Goal: Information Seeking & Learning: Learn about a topic

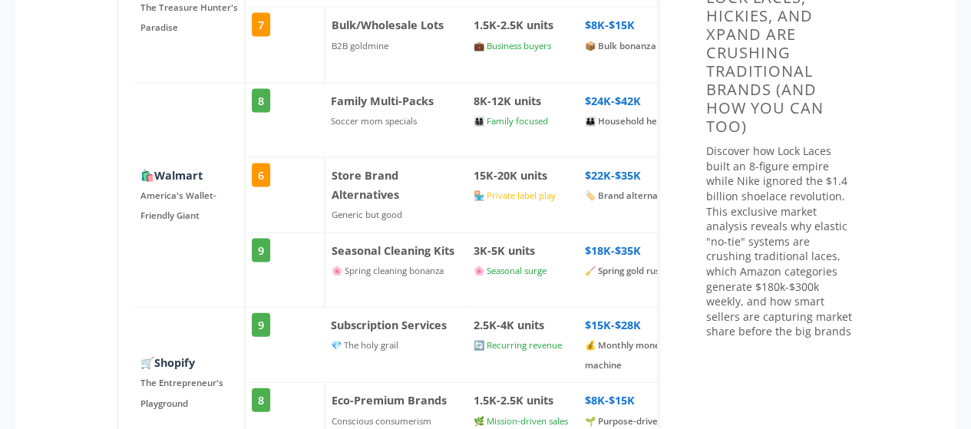
scroll to position [1689, 0]
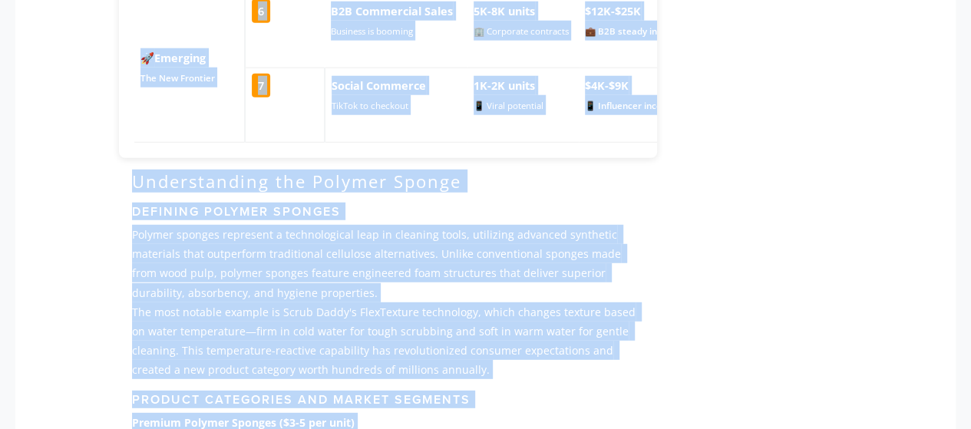
scroll to position [2003, 0]
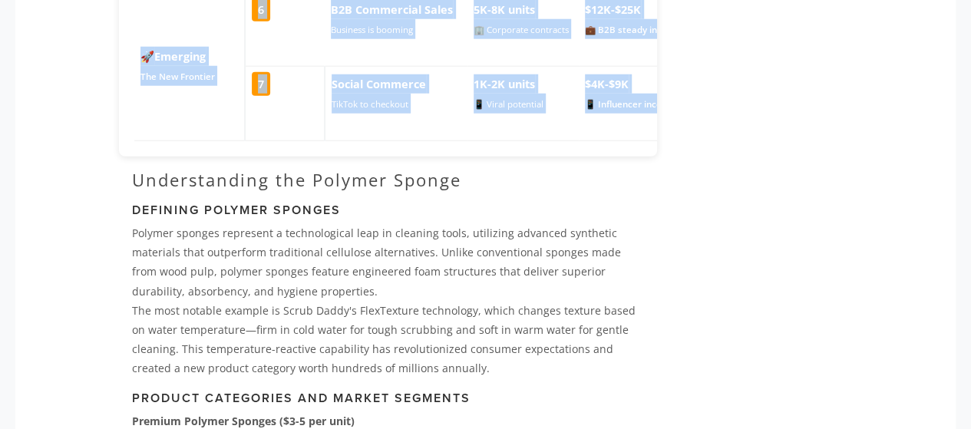
drag, startPoint x: 80, startPoint y: 214, endPoint x: 665, endPoint y: 107, distance: 594.9
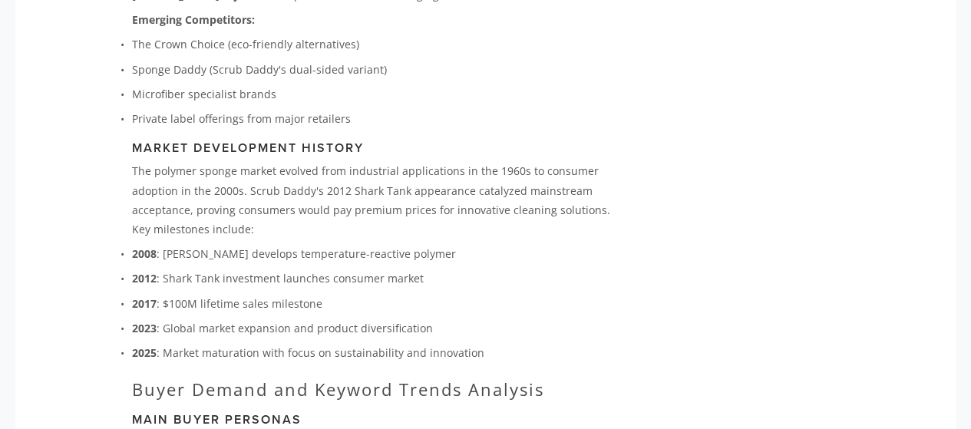
scroll to position [3154, 0]
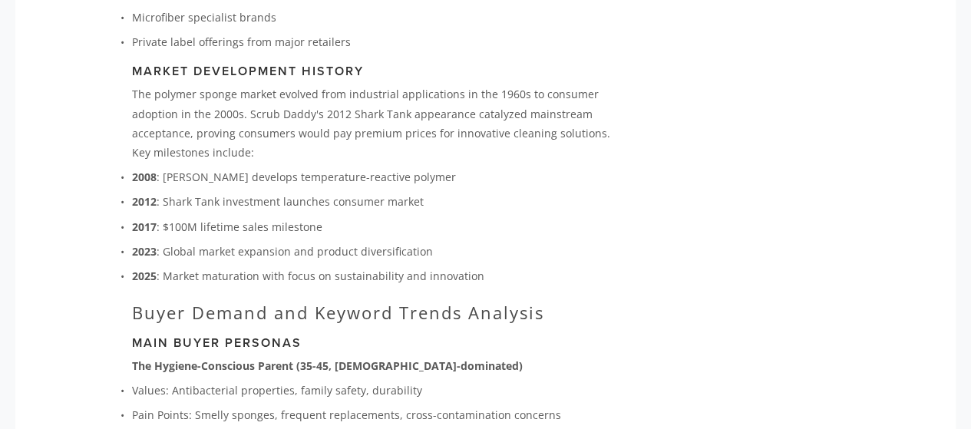
copy article "The Scrub Daddy and Polymer Sponge Market: Your Guide to Profitable Online Sell…"
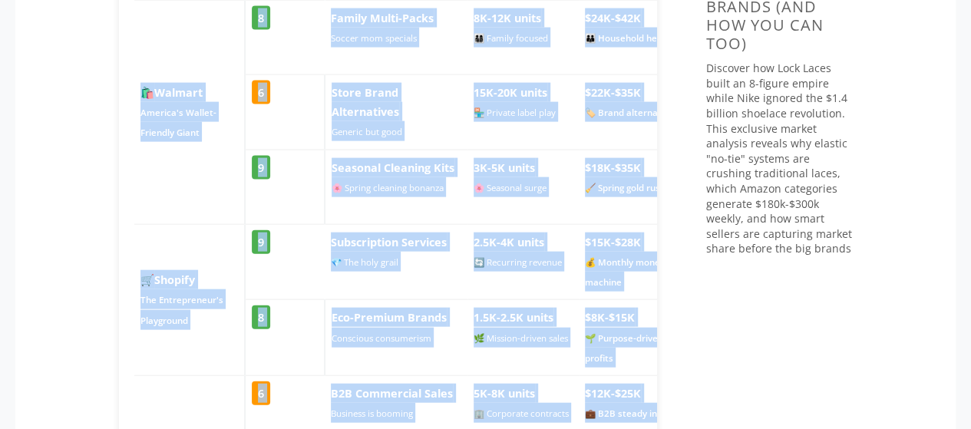
scroll to position [1388, 0]
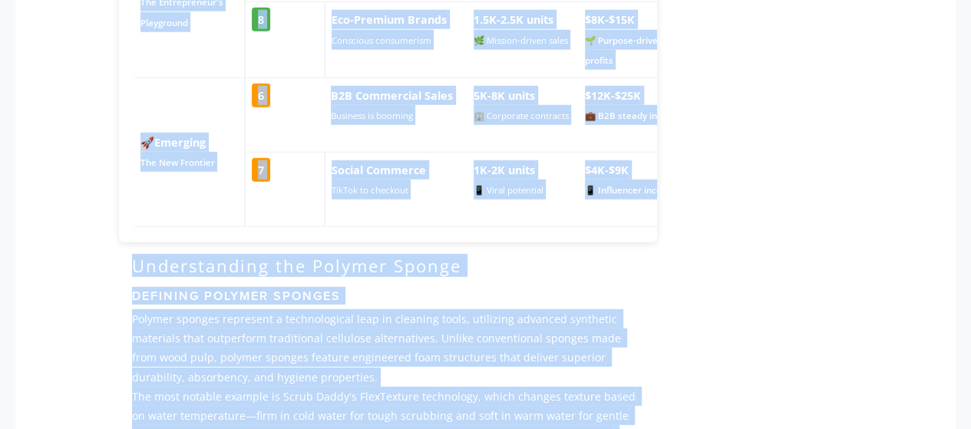
scroll to position [1963, 0]
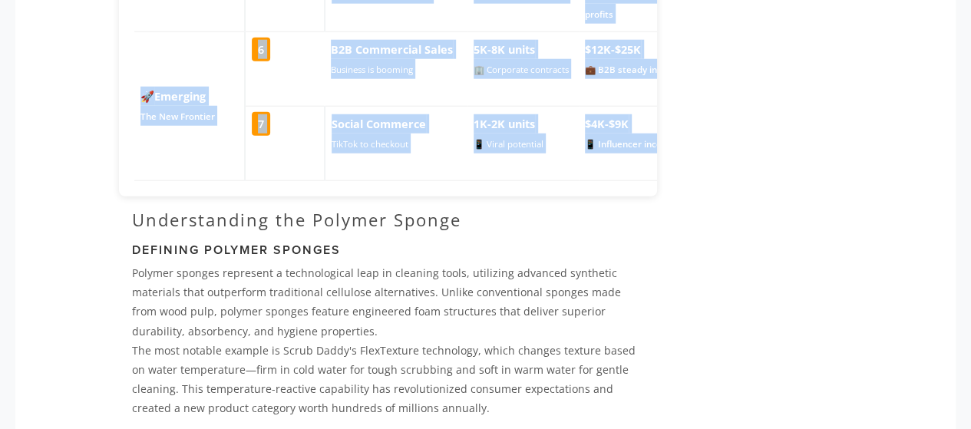
drag, startPoint x: 117, startPoint y: 61, endPoint x: 659, endPoint y: 111, distance: 543.7
copy article "The Scrub Daddy and Polymer Sponge Market: Your Guide to Profitable Online Sell…"
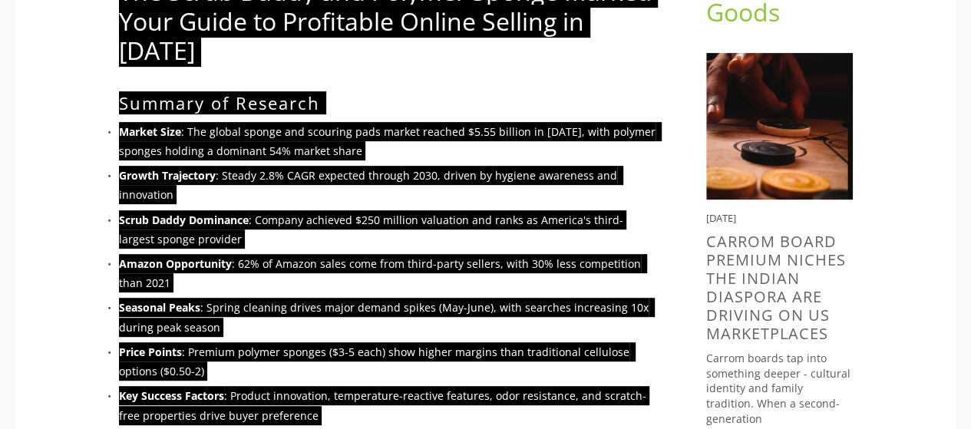
scroll to position [0, 0]
